Goal: Transaction & Acquisition: Purchase product/service

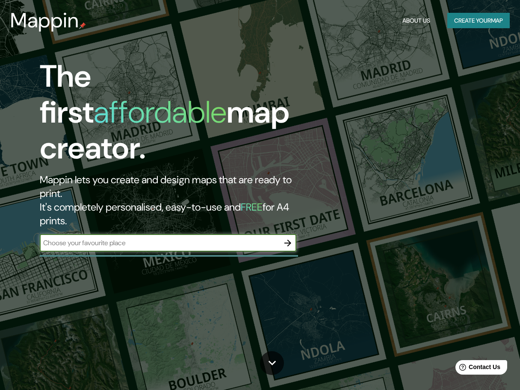
click at [215, 238] on input "text" at bounding box center [159, 243] width 239 height 10
type input "la corredoria"
click at [284, 238] on icon "button" at bounding box center [288, 243] width 10 height 10
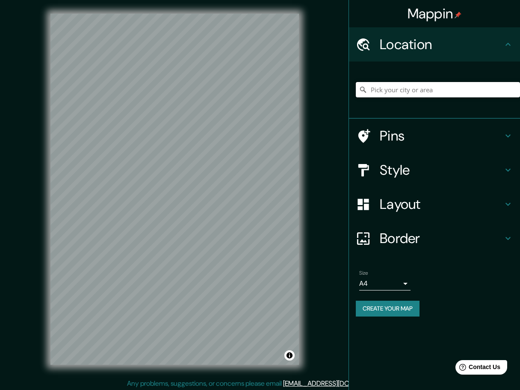
click at [383, 93] on input "Pick your city or area" at bounding box center [438, 89] width 164 height 15
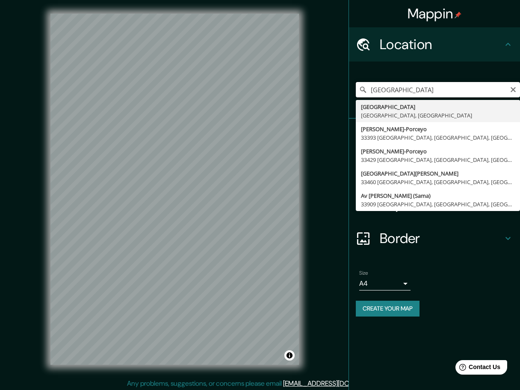
drag, startPoint x: 400, startPoint y: 92, endPoint x: 345, endPoint y: 97, distance: 54.9
click at [345, 97] on div "Mappin Location [GEOGRAPHIC_DATA] [GEOGRAPHIC_DATA] [GEOGRAPHIC_DATA], [GEOGRAP…" at bounding box center [260, 196] width 520 height 393
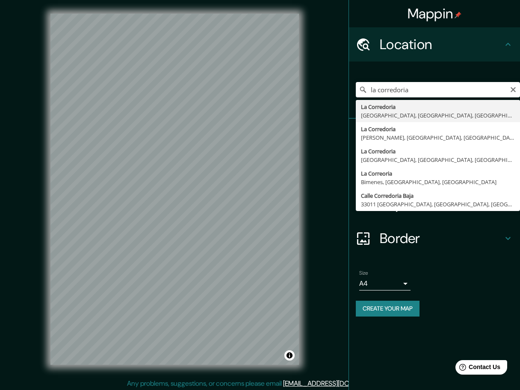
type input "La Corredoria, [GEOGRAPHIC_DATA], [GEOGRAPHIC_DATA], [GEOGRAPHIC_DATA]"
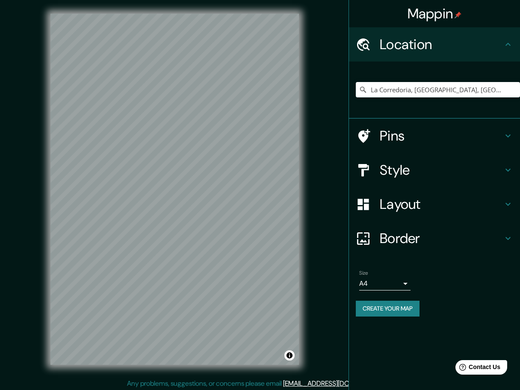
click at [507, 137] on icon at bounding box center [508, 136] width 10 height 10
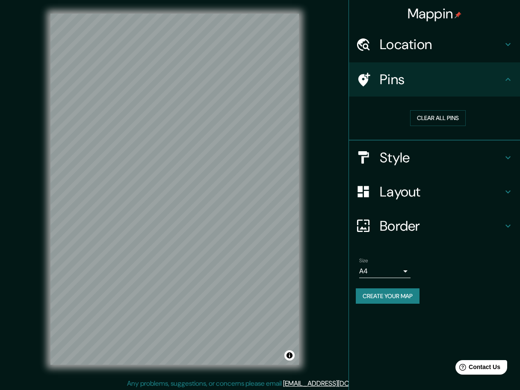
click at [422, 162] on h4 "Style" at bounding box center [441, 157] width 123 height 17
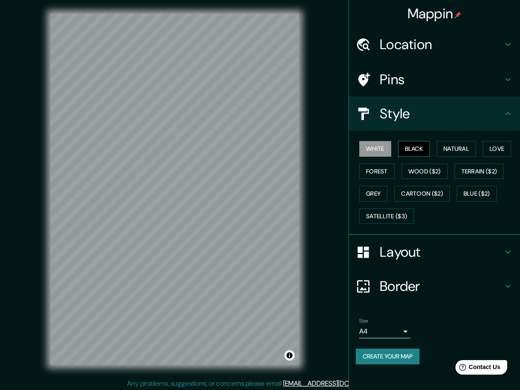
click at [415, 149] on button "Black" at bounding box center [414, 149] width 32 height 16
click at [451, 150] on button "Natural" at bounding box center [456, 149] width 39 height 16
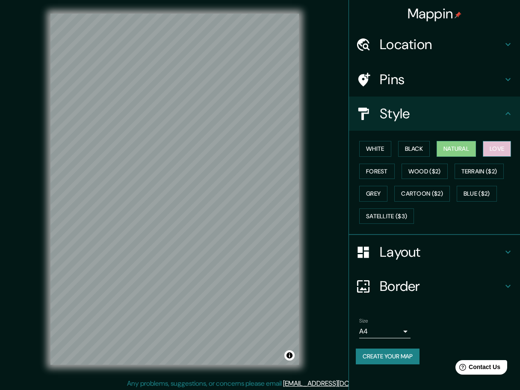
click at [496, 156] on button "Love" at bounding box center [497, 149] width 28 height 16
click at [377, 174] on button "Forest" at bounding box center [376, 172] width 35 height 16
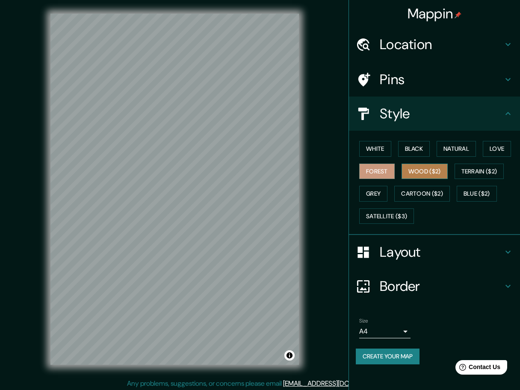
click at [420, 173] on button "Wood ($2)" at bounding box center [425, 172] width 46 height 16
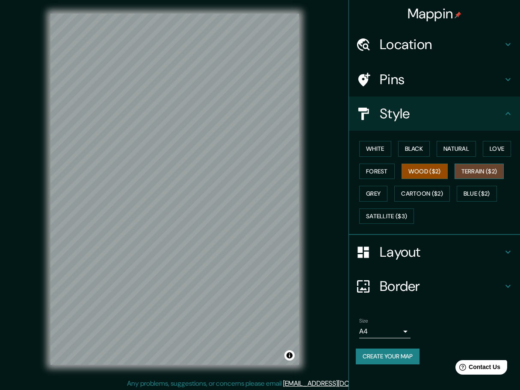
click at [474, 174] on button "Terrain ($2)" at bounding box center [480, 172] width 50 height 16
click at [375, 194] on button "Grey" at bounding box center [373, 194] width 28 height 16
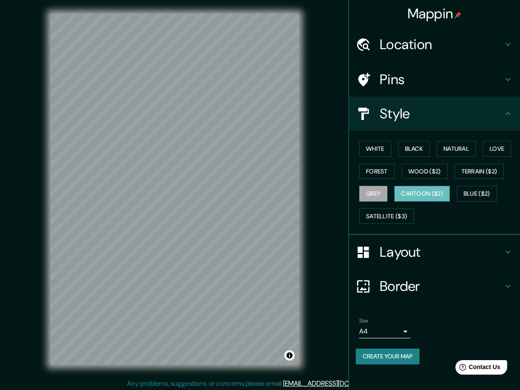
click at [414, 191] on button "Cartoon ($2)" at bounding box center [422, 194] width 56 height 16
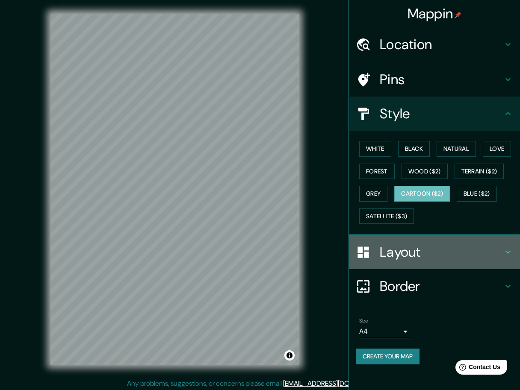
click at [413, 257] on h4 "Layout" at bounding box center [441, 252] width 123 height 17
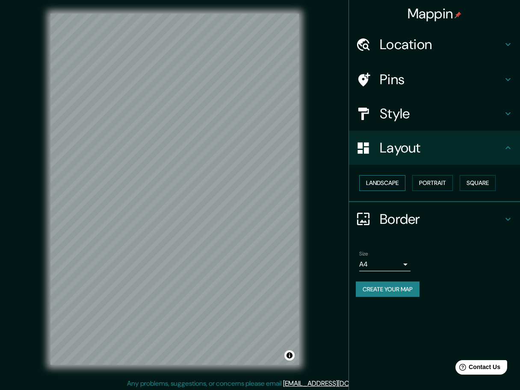
click at [396, 186] on button "Landscape" at bounding box center [382, 183] width 46 height 16
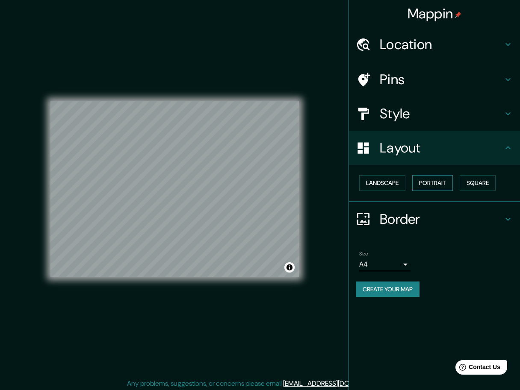
click at [428, 186] on button "Portrait" at bounding box center [432, 183] width 41 height 16
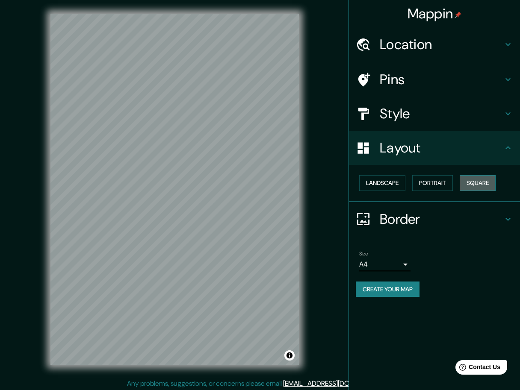
click at [468, 184] on button "Square" at bounding box center [478, 183] width 36 height 16
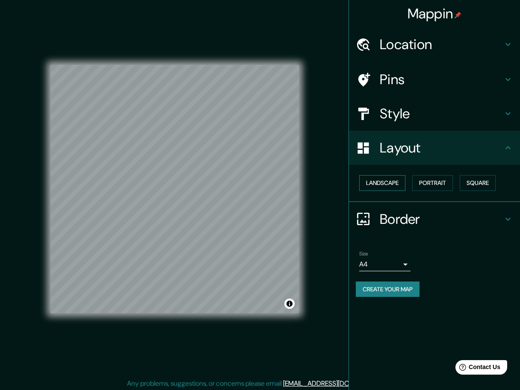
click at [374, 182] on button "Landscape" at bounding box center [382, 183] width 46 height 16
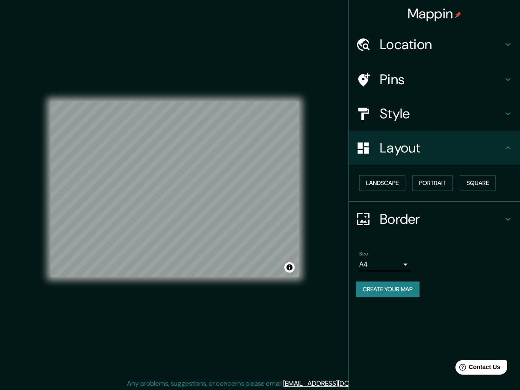
click at [410, 220] on h4 "Border" at bounding box center [441, 219] width 123 height 17
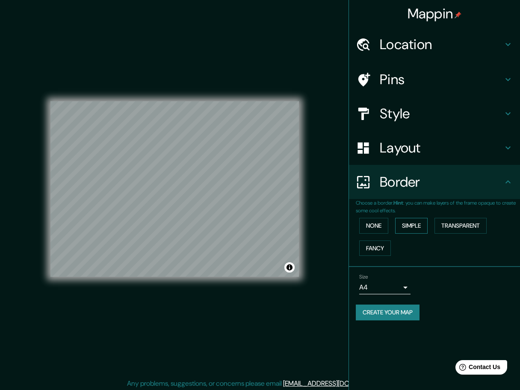
click at [405, 226] on button "Simple" at bounding box center [411, 226] width 32 height 16
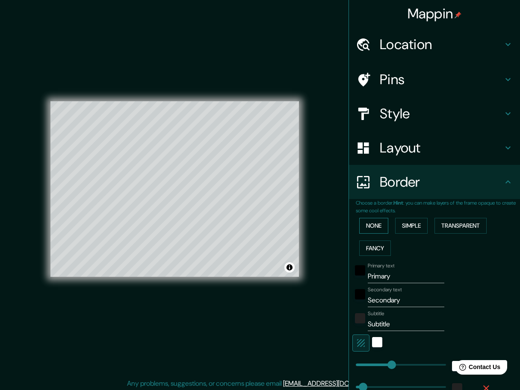
click at [372, 227] on button "None" at bounding box center [373, 226] width 29 height 16
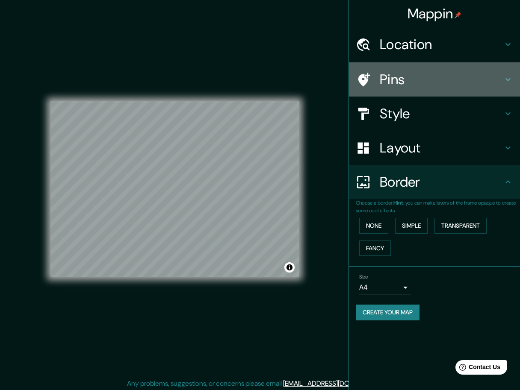
click at [397, 78] on h4 "Pins" at bounding box center [441, 79] width 123 height 17
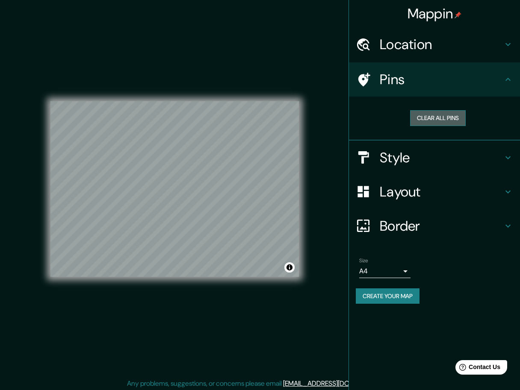
click at [432, 116] on button "Clear all pins" at bounding box center [438, 118] width 56 height 16
click at [398, 294] on button "Create your map" at bounding box center [388, 297] width 64 height 16
click at [288, 268] on button "Toggle attribution" at bounding box center [289, 268] width 10 height 10
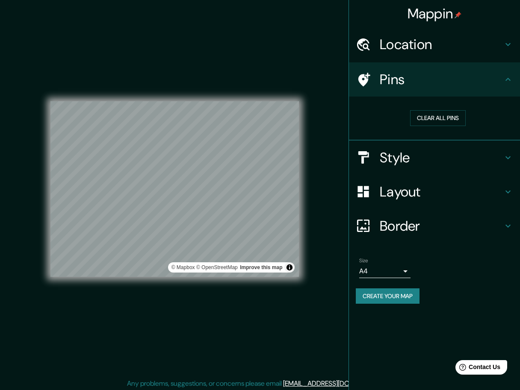
click at [300, 291] on div "© Mapbox © OpenStreetMap Improve this map" at bounding box center [175, 189] width 276 height 379
click at [288, 266] on button "Toggle attribution" at bounding box center [289, 268] width 10 height 10
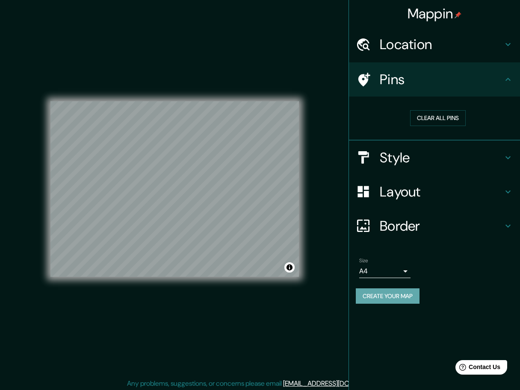
click at [366, 294] on button "Create your map" at bounding box center [388, 297] width 64 height 16
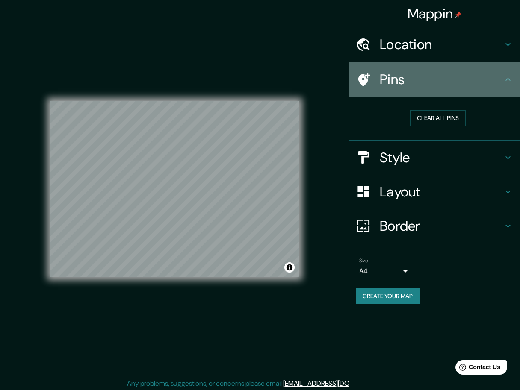
click at [505, 79] on icon at bounding box center [508, 79] width 10 height 10
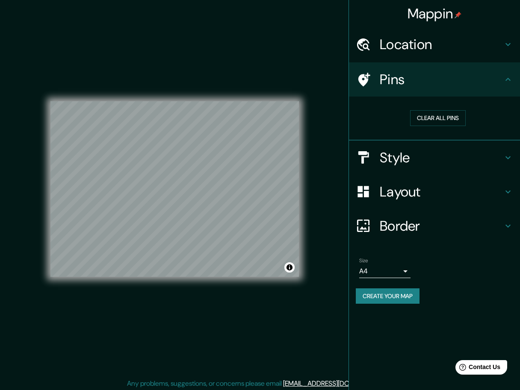
click at [500, 41] on h4 "Location" at bounding box center [441, 44] width 123 height 17
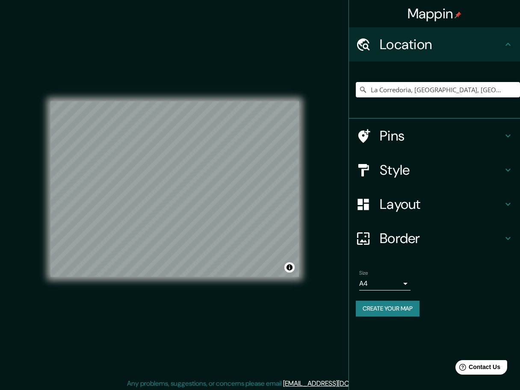
click at [505, 47] on icon at bounding box center [508, 44] width 10 height 10
click at [505, 162] on div "Style" at bounding box center [434, 170] width 171 height 34
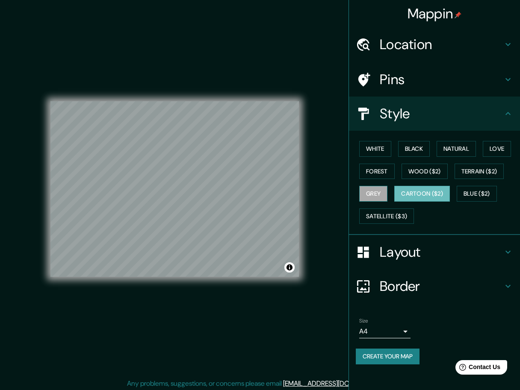
click at [375, 194] on button "Grey" at bounding box center [373, 194] width 28 height 16
click at [375, 174] on button "Forest" at bounding box center [376, 172] width 35 height 16
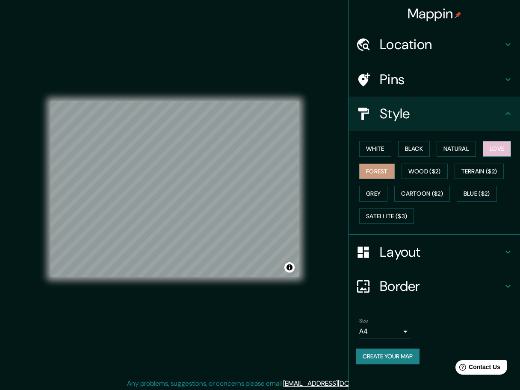
click at [495, 150] on button "Love" at bounding box center [497, 149] width 28 height 16
click at [469, 154] on button "Natural" at bounding box center [456, 149] width 39 height 16
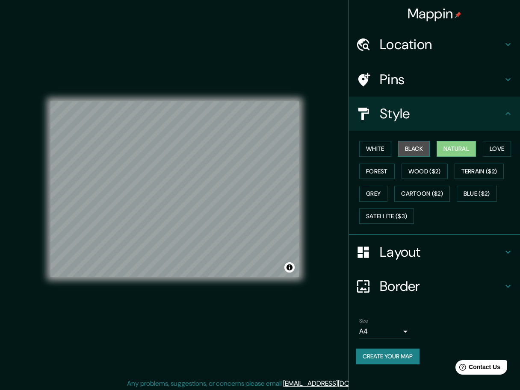
click at [420, 150] on button "Black" at bounding box center [414, 149] width 32 height 16
click at [374, 148] on button "White" at bounding box center [375, 149] width 32 height 16
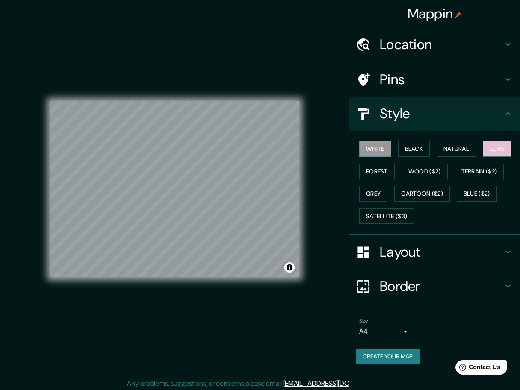
click at [497, 148] on button "Love" at bounding box center [497, 149] width 28 height 16
click at [468, 150] on button "Natural" at bounding box center [456, 149] width 39 height 16
click at [384, 355] on button "Create your map" at bounding box center [388, 357] width 64 height 16
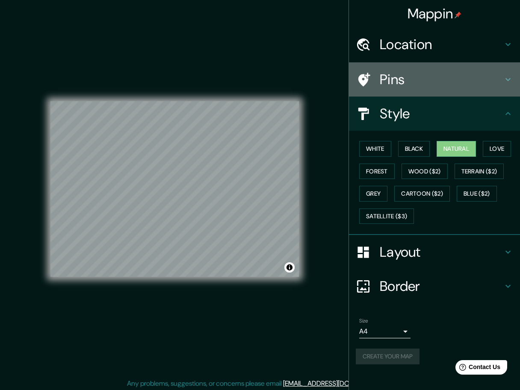
click at [434, 81] on h4 "Pins" at bounding box center [441, 79] width 123 height 17
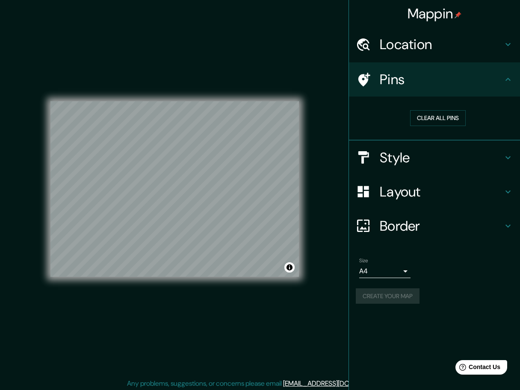
click at [504, 82] on icon at bounding box center [508, 79] width 10 height 10
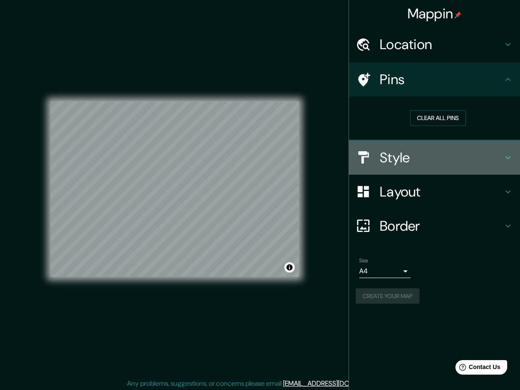
click at [453, 164] on h4 "Style" at bounding box center [441, 157] width 123 height 17
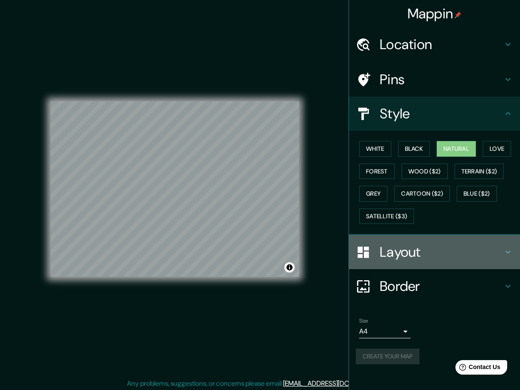
click at [411, 254] on h4 "Layout" at bounding box center [441, 252] width 123 height 17
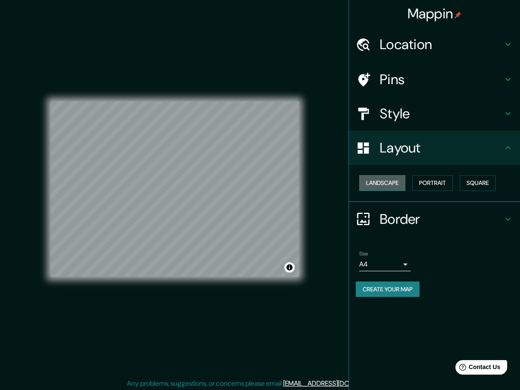
click at [388, 184] on button "Landscape" at bounding box center [382, 183] width 46 height 16
click at [403, 288] on button "Create your map" at bounding box center [388, 290] width 64 height 16
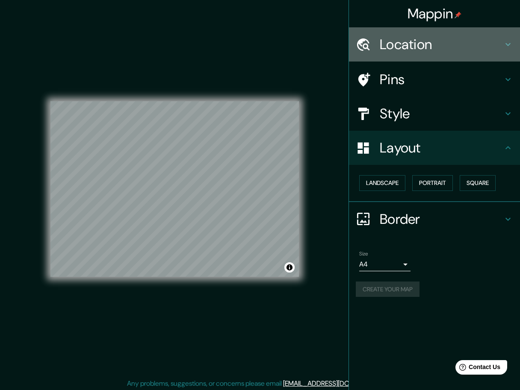
click at [405, 36] on h4 "Location" at bounding box center [441, 44] width 123 height 17
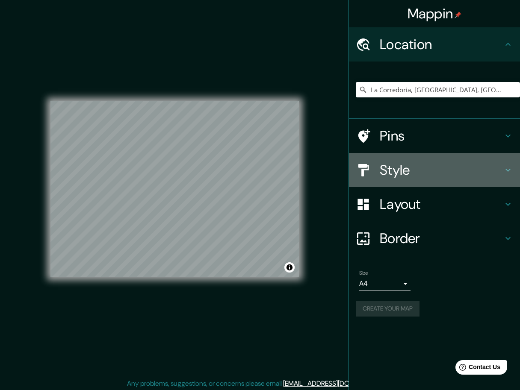
drag, startPoint x: 457, startPoint y: 169, endPoint x: 450, endPoint y: 170, distance: 7.3
click at [457, 170] on h4 "Style" at bounding box center [441, 170] width 123 height 17
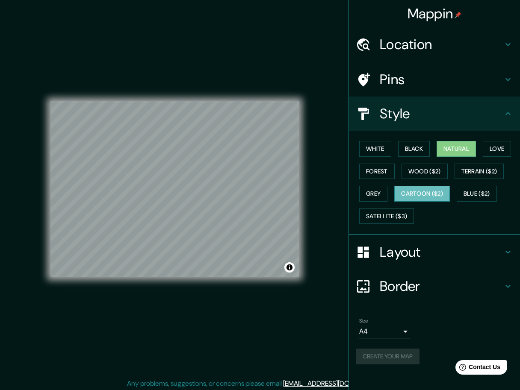
click at [421, 195] on button "Cartoon ($2)" at bounding box center [422, 194] width 56 height 16
